Goal: Task Accomplishment & Management: Complete application form

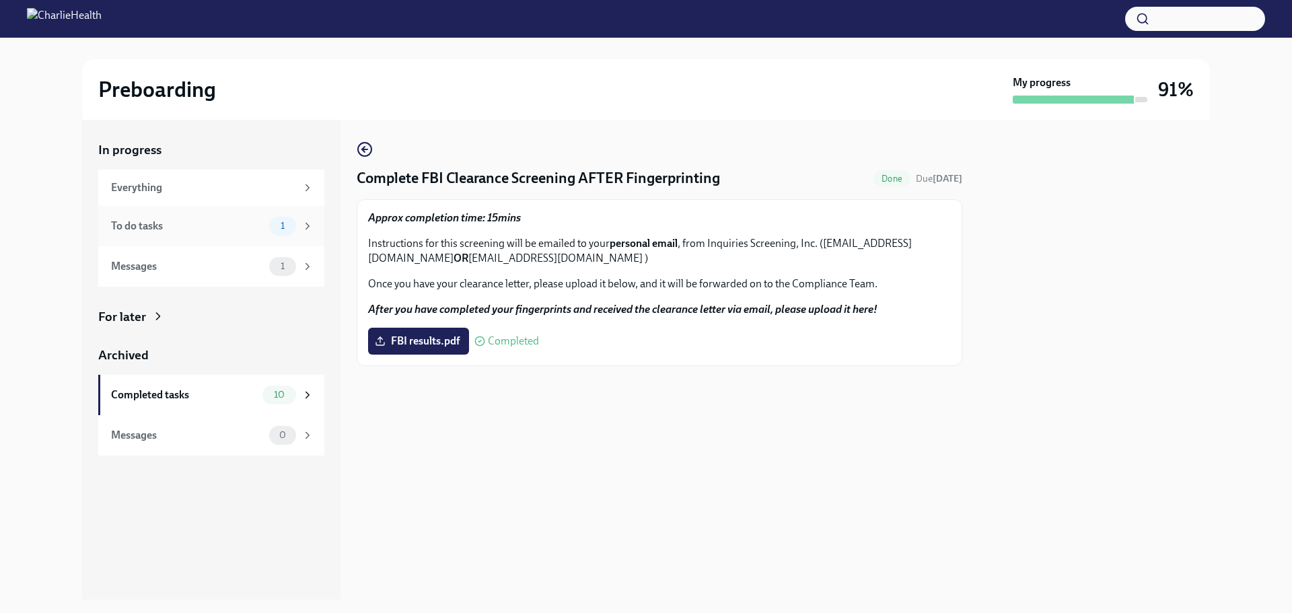
click at [150, 215] on div "To do tasks 1" at bounding box center [211, 226] width 226 height 40
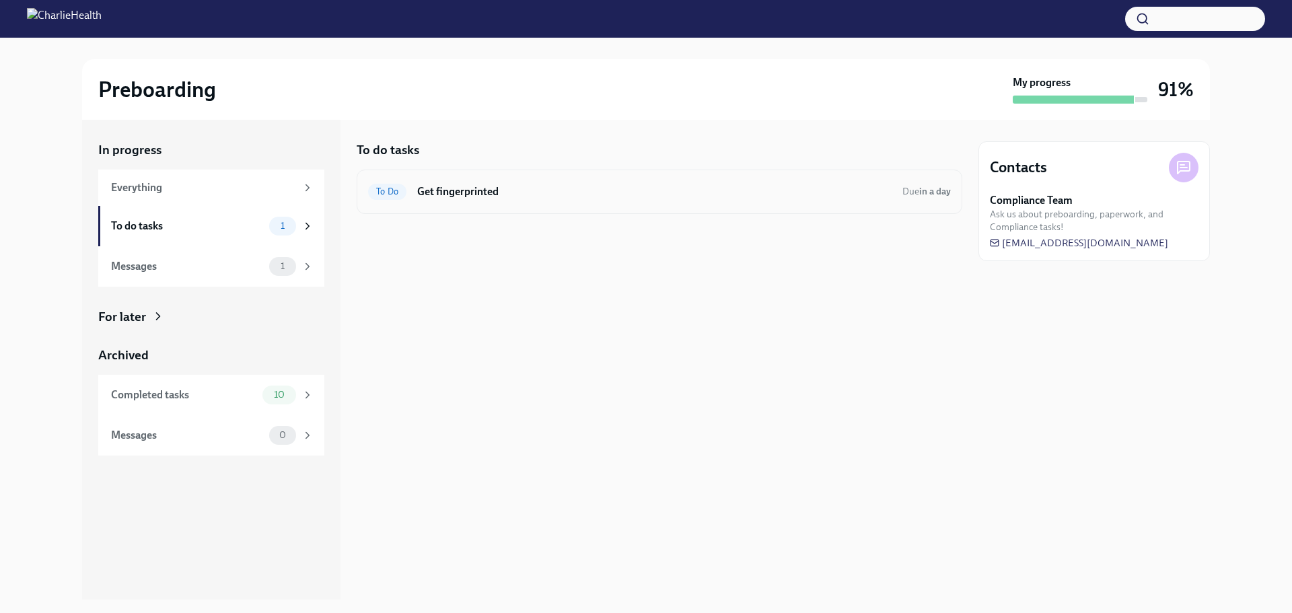
click at [401, 188] on span "To Do" at bounding box center [387, 191] width 38 height 10
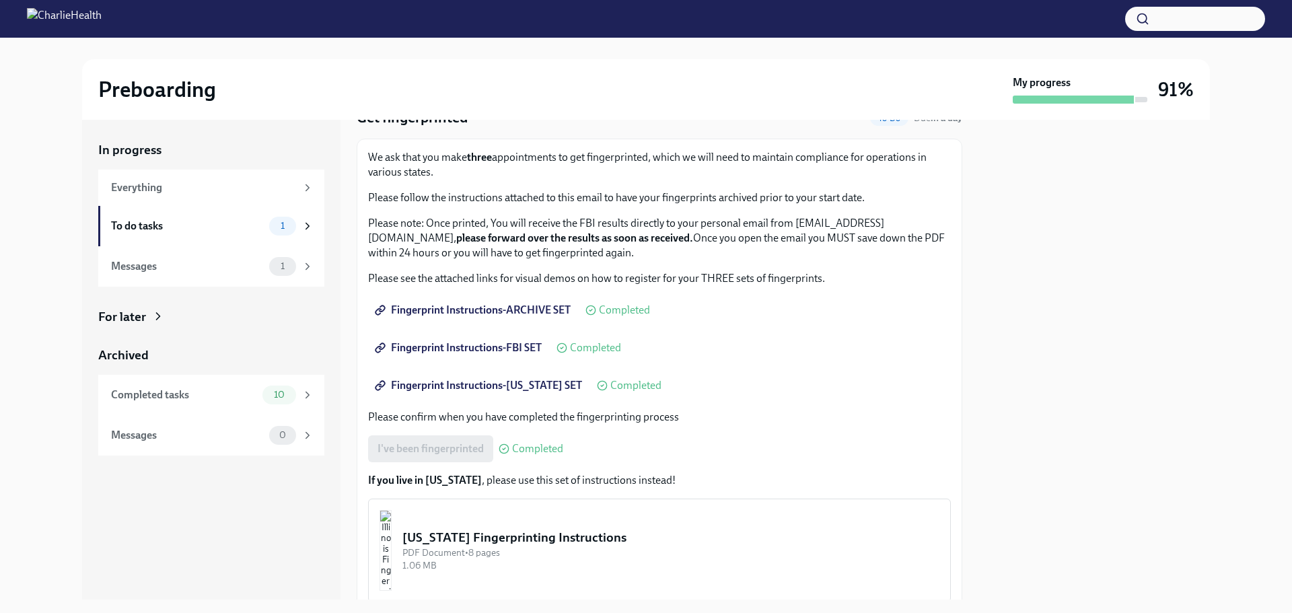
scroll to position [118, 0]
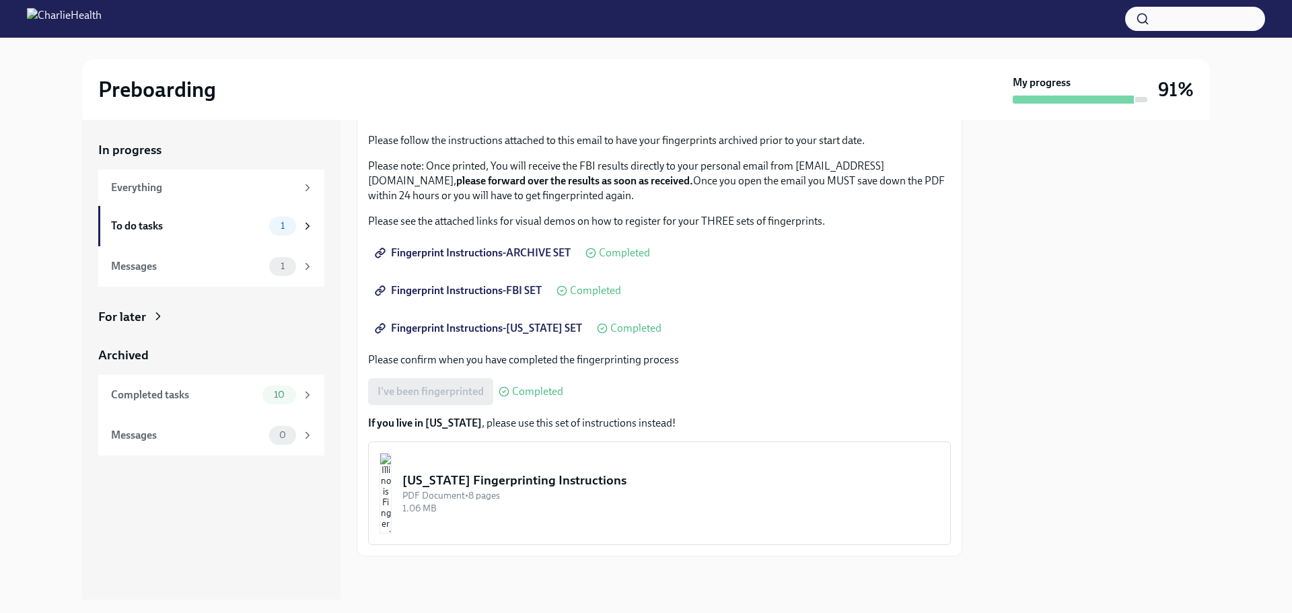
click at [492, 487] on div "[US_STATE] Fingerprinting Instructions" at bounding box center [670, 480] width 537 height 17
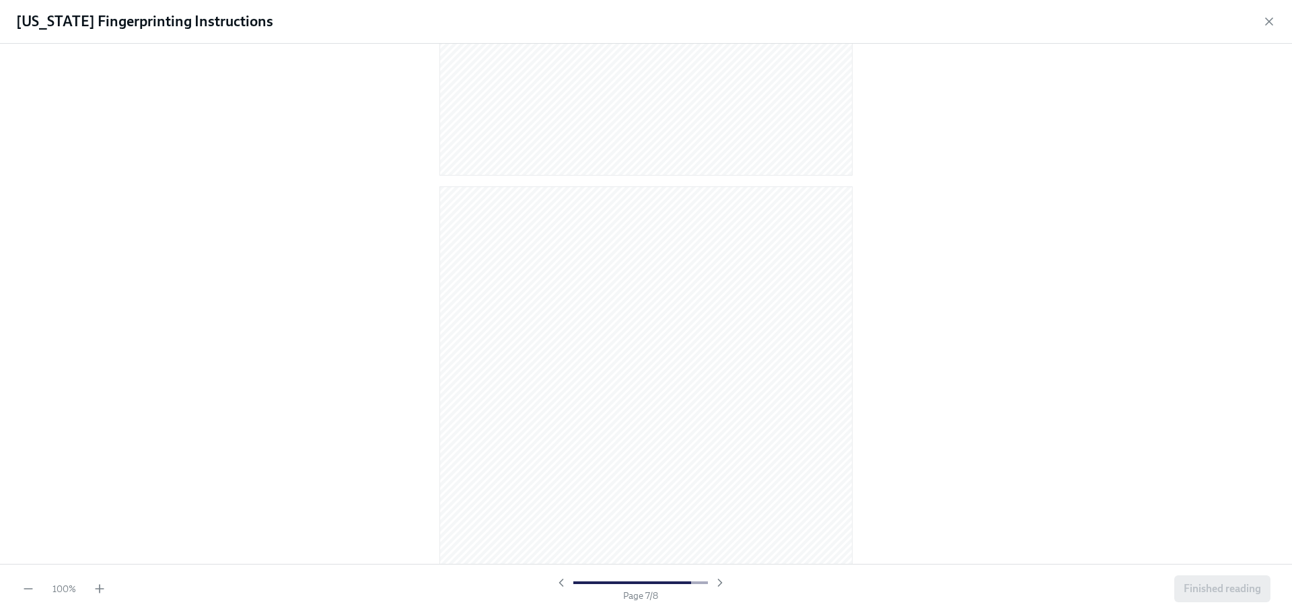
scroll to position [3852, 0]
click at [1214, 585] on span "Finished reading" at bounding box center [1222, 588] width 77 height 13
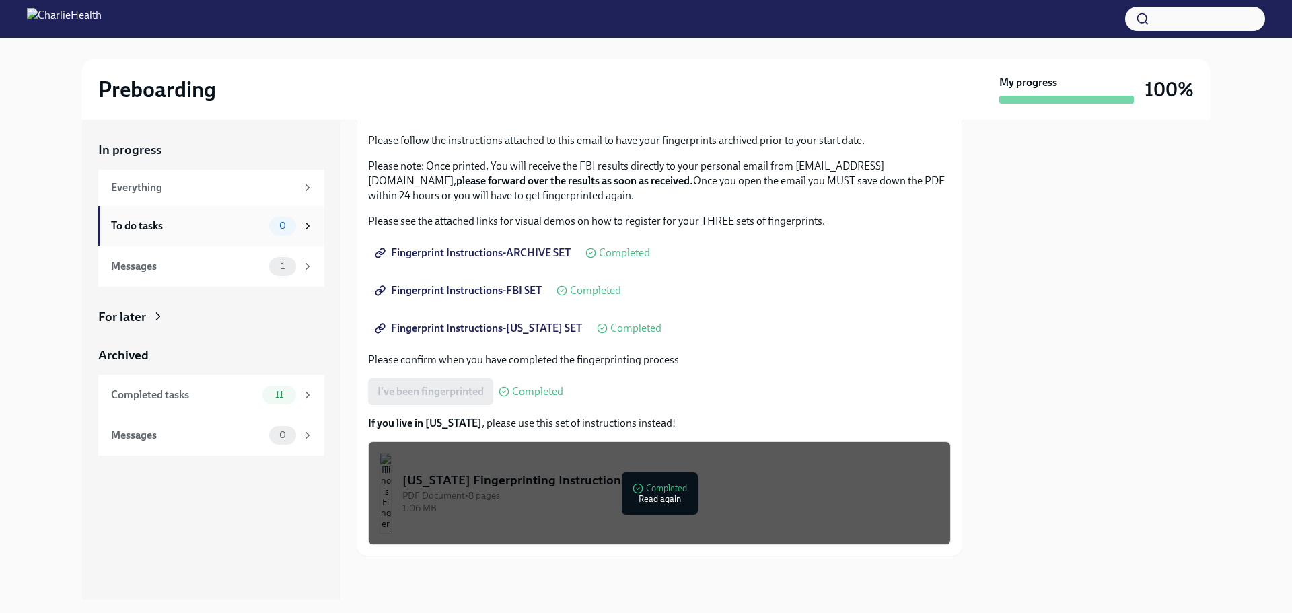
click at [156, 228] on div "To do tasks" at bounding box center [187, 226] width 153 height 15
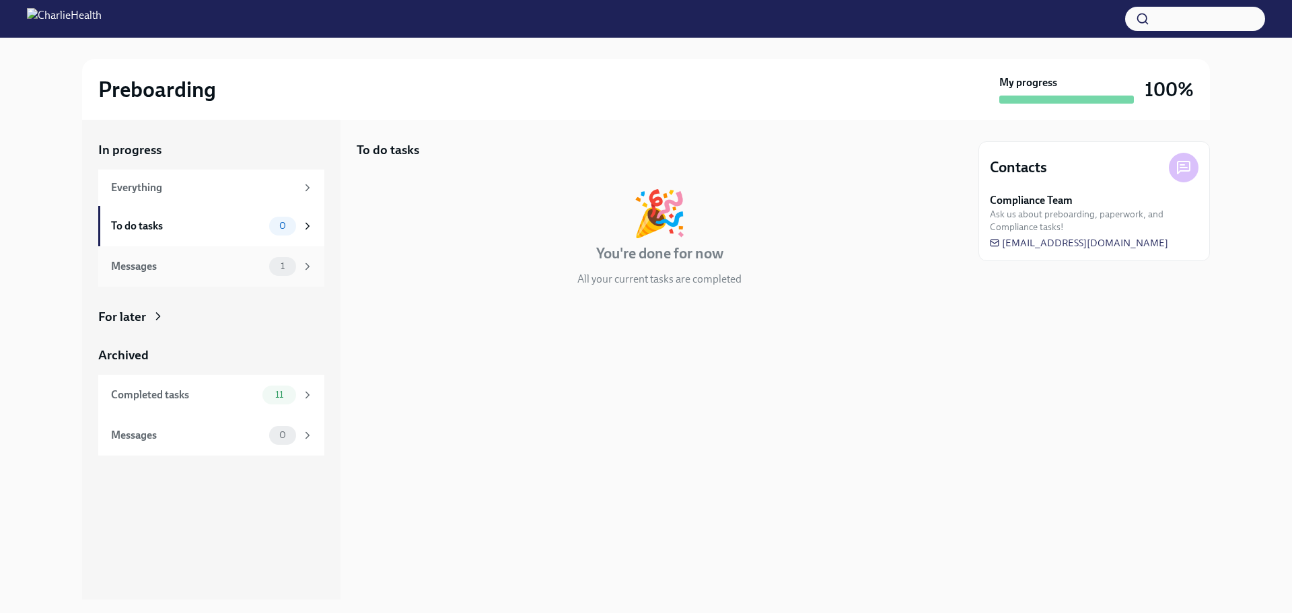
click at [161, 267] on div "Messages" at bounding box center [187, 266] width 153 height 15
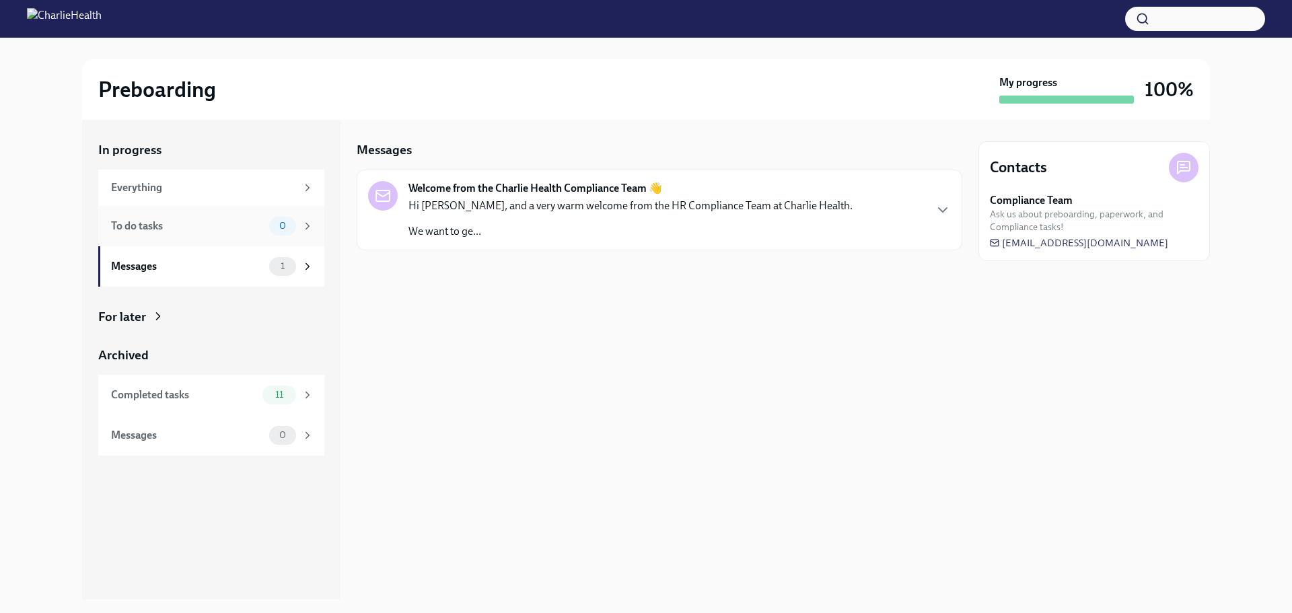
click at [198, 230] on div "To do tasks" at bounding box center [187, 226] width 153 height 15
